Goal: Information Seeking & Learning: Learn about a topic

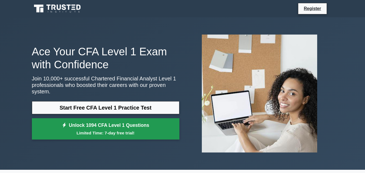
click at [168, 119] on link "Unlock 1094 CFA Level 1 Questions Limited Time: 7-day free trial!" at bounding box center [105, 129] width 147 height 22
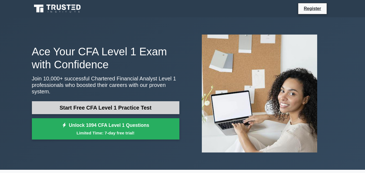
click at [106, 101] on link "Start Free CFA Level 1 Practice Test" at bounding box center [105, 107] width 147 height 13
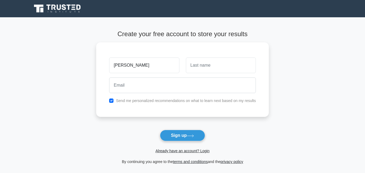
type input "adil"
type input "c"
type input "vallah"
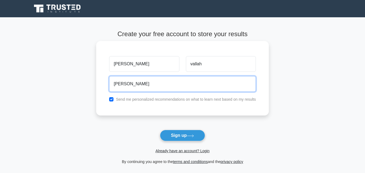
type input "adilvallah56@gmail.com"
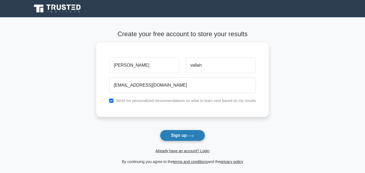
click at [177, 135] on button "Sign up" at bounding box center [182, 135] width 45 height 11
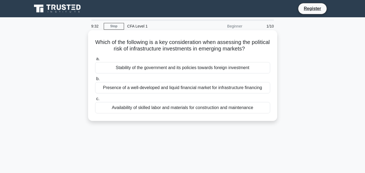
click at [247, 70] on div "Stability of the government and its policies towards foreign investment" at bounding box center [182, 67] width 175 height 11
click at [95, 61] on input "a. Stability of the government and its policies towards foreign investment" at bounding box center [95, 59] width 0 height 4
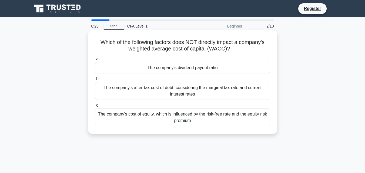
click at [213, 123] on div "The company's cost of equity, which is influenced by the risk-free rate and the…" at bounding box center [182, 118] width 175 height 18
click at [95, 107] on input "c. The company's cost of equity, which is influenced by the risk-free rate and …" at bounding box center [95, 106] width 0 height 4
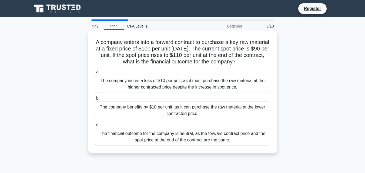
click at [214, 110] on div "The company benefits by $10 per unit, as it can purchase the raw material at th…" at bounding box center [182, 110] width 175 height 18
click at [95, 100] on input "b. The company benefits by $10 per unit, as it can purchase the raw material at…" at bounding box center [95, 99] width 0 height 4
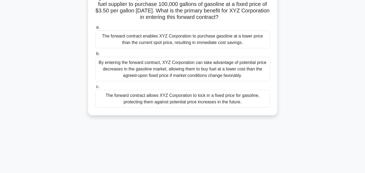
scroll to position [73, 0]
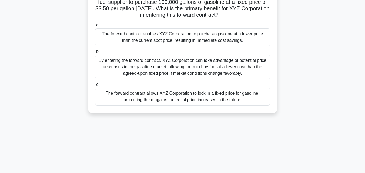
click at [227, 106] on div "The forward contract allows XYZ Corporation to lock in a fixed price for gasoli…" at bounding box center [182, 97] width 175 height 18
click at [95, 86] on input "c. The forward contract allows XYZ Corporation to lock in a fixed price for gas…" at bounding box center [95, 85] width 0 height 4
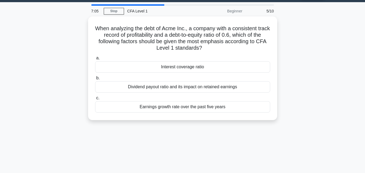
scroll to position [0, 0]
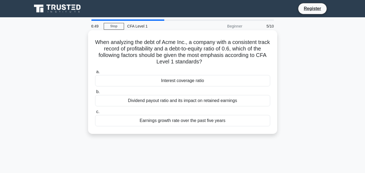
click at [213, 81] on div "Interest coverage ratio" at bounding box center [182, 80] width 175 height 11
click at [95, 74] on input "a. Interest coverage ratio" at bounding box center [95, 72] width 0 height 4
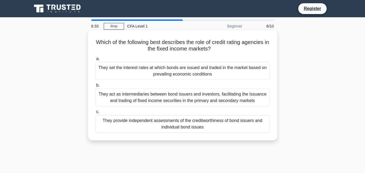
click at [198, 124] on div "They provide independent assessments of the creditworthiness of bond issuers an…" at bounding box center [182, 124] width 175 height 18
click at [95, 114] on input "c. They provide independent assessments of the creditworthiness of bond issuers…" at bounding box center [95, 112] width 0 height 4
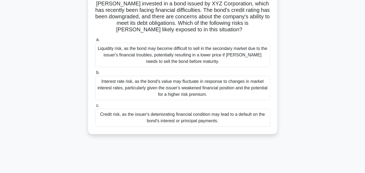
scroll to position [46, 0]
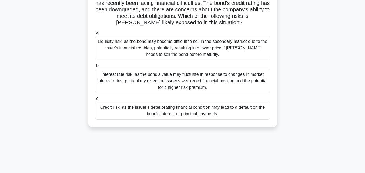
click at [211, 110] on div "Credit risk, as the issuer's deteriorating financial condition may lead to a de…" at bounding box center [182, 111] width 175 height 18
click at [95, 100] on input "c. Credit risk, as the issuer's deteriorating financial condition may lead to a…" at bounding box center [95, 99] width 0 height 4
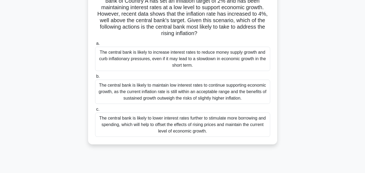
scroll to position [57, 0]
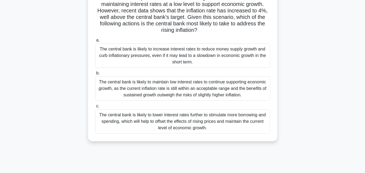
click at [261, 56] on div "The central bank is likely to increase interest rates to reduce money supply gr…" at bounding box center [182, 55] width 175 height 24
click at [95, 42] on input "a. The central bank is likely to increase interest rates to reduce money supply…" at bounding box center [95, 41] width 0 height 4
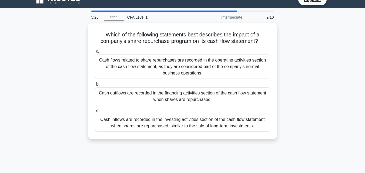
scroll to position [0, 0]
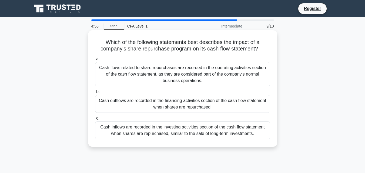
click at [235, 106] on div "Cash outflows are recorded in the financing activities section of the cash flow…" at bounding box center [182, 104] width 175 height 18
click at [95, 94] on input "b. Cash outflows are recorded in the financing activities section of the cash f…" at bounding box center [95, 92] width 0 height 4
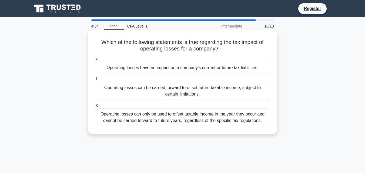
click at [229, 118] on div "Operating losses can only be used to offset taxable income in the year they occ…" at bounding box center [182, 118] width 175 height 18
click at [95, 107] on input "c. Operating losses can only be used to offset taxable income in the year they …" at bounding box center [95, 106] width 0 height 4
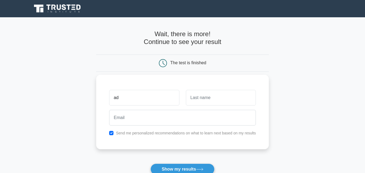
type input "adil"
click at [194, 102] on input "text" at bounding box center [221, 98] width 70 height 16
type input "vallah"
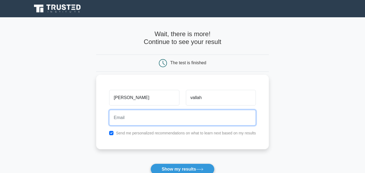
click at [192, 117] on input "email" at bounding box center [182, 118] width 147 height 16
type input "[EMAIL_ADDRESS][DOMAIN_NAME]"
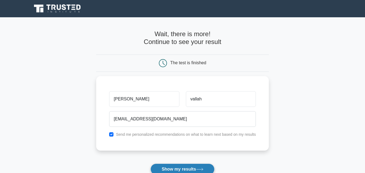
click at [171, 166] on button "Show my results" at bounding box center [182, 169] width 64 height 11
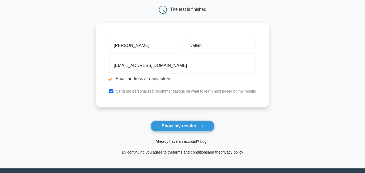
scroll to position [73, 0]
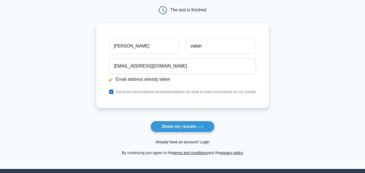
click at [202, 142] on link "Already have an account? Login" at bounding box center [182, 142] width 54 height 4
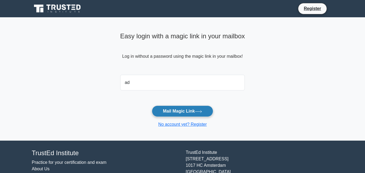
type input "[EMAIL_ADDRESS][DOMAIN_NAME]"
click at [174, 113] on button "Mail Magic Link" at bounding box center [182, 111] width 61 height 11
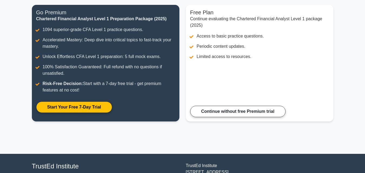
scroll to position [62, 0]
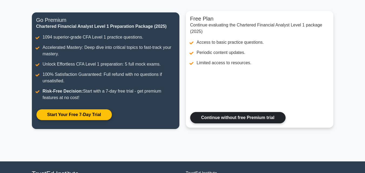
click at [244, 122] on link "Continue without free Premium trial" at bounding box center [237, 117] width 95 height 11
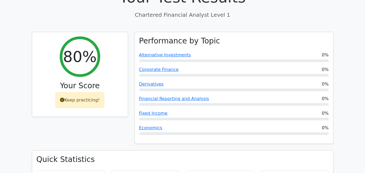
scroll to position [190, 0]
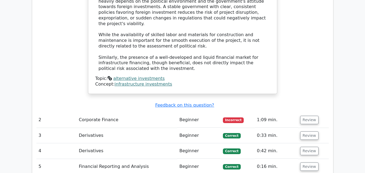
scroll to position [608, 0]
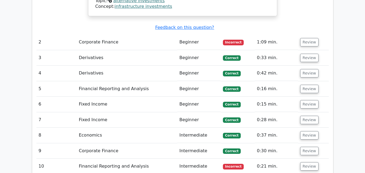
scroll to position [688, 0]
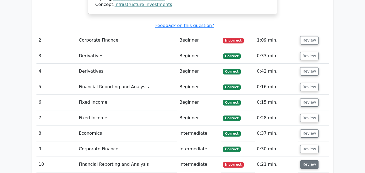
click at [308, 160] on button "Review" at bounding box center [309, 164] width 18 height 8
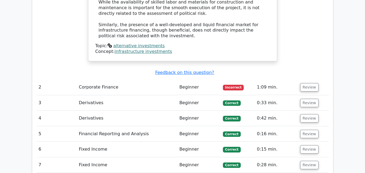
scroll to position [639, 0]
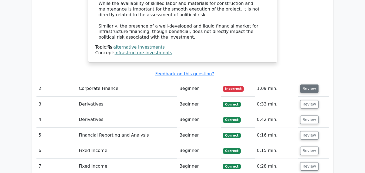
click at [309, 84] on button "Review" at bounding box center [309, 88] width 18 height 8
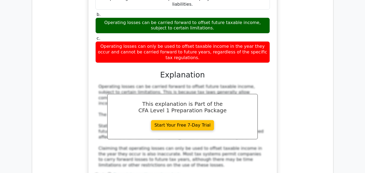
scroll to position [1098, 0]
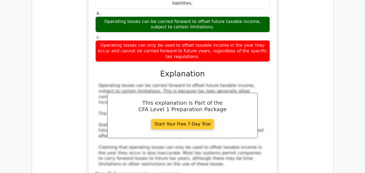
click at [189, 119] on link "Start Your Free 7-Day Trial" at bounding box center [182, 124] width 63 height 10
